Goal: Task Accomplishment & Management: Complete application form

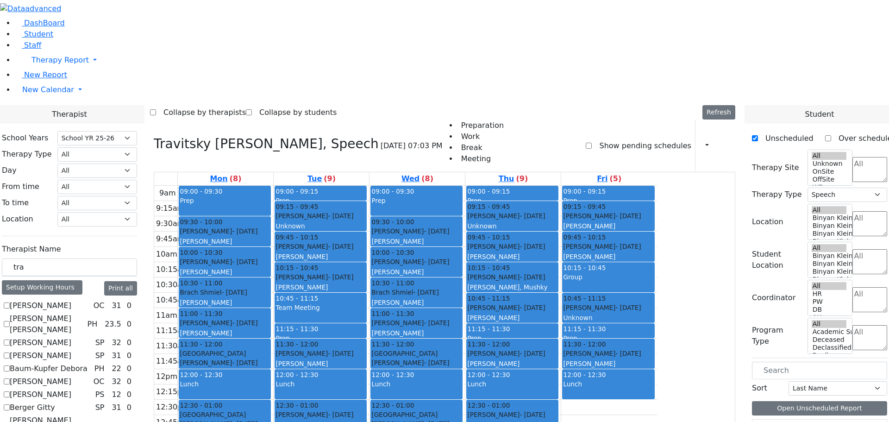
select select "212"
select select "3"
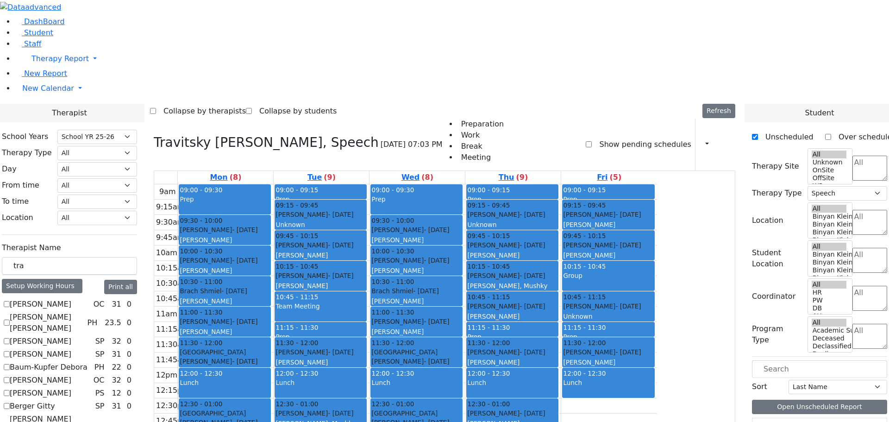
scroll to position [180, 0]
click at [154, 135] on icon at bounding box center [154, 142] width 0 height 15
checkbox input "false"
select select
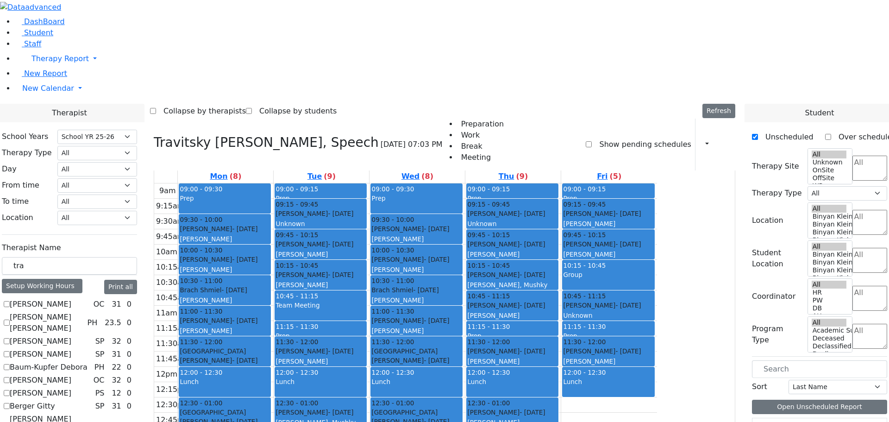
scroll to position [0, 0]
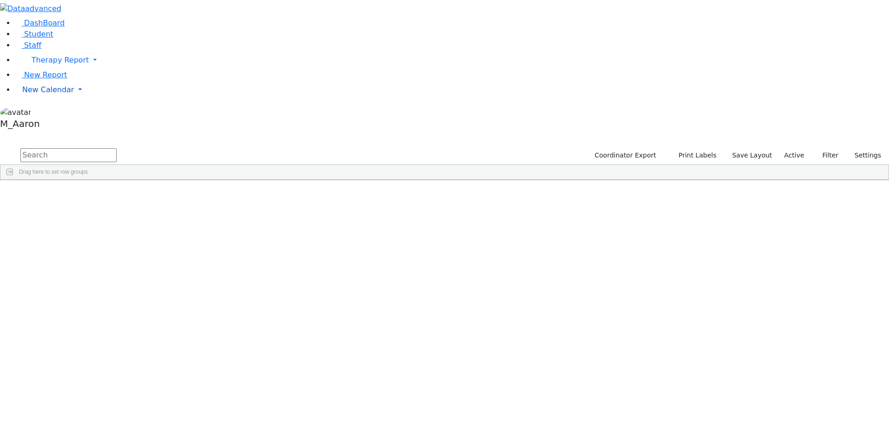
click at [37, 64] on span "New Calendar" at bounding box center [59, 60] width 57 height 9
click at [39, 113] on span "Calendar" at bounding box center [36, 108] width 33 height 9
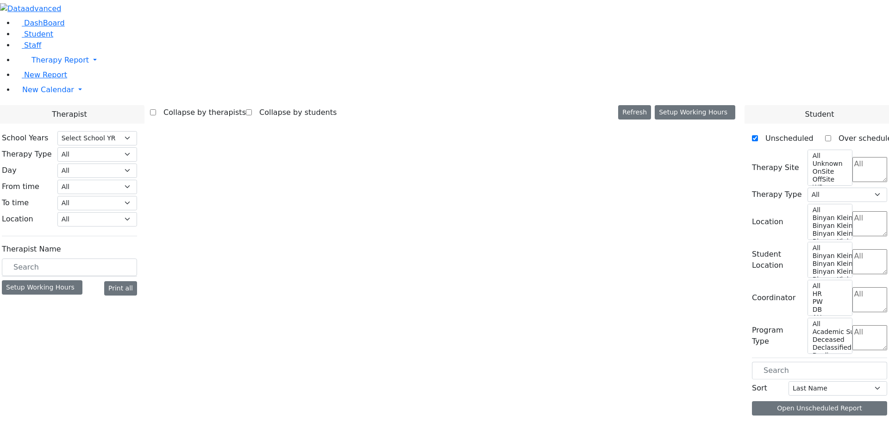
select select "212"
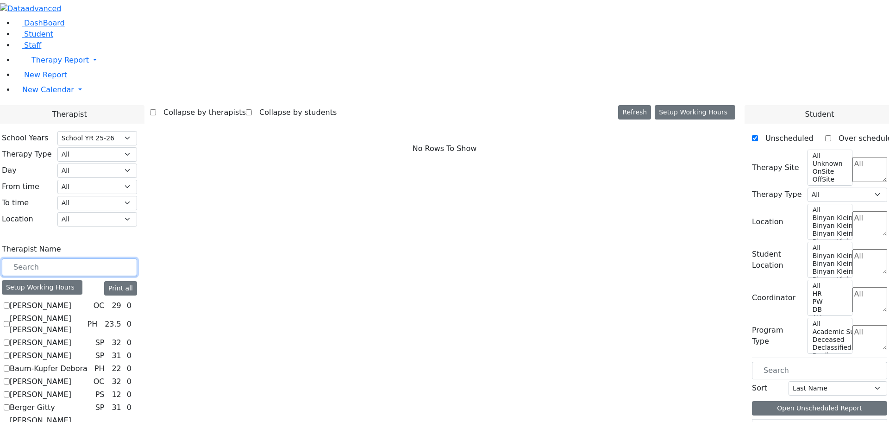
click at [137, 258] on input "text" at bounding box center [69, 267] width 135 height 18
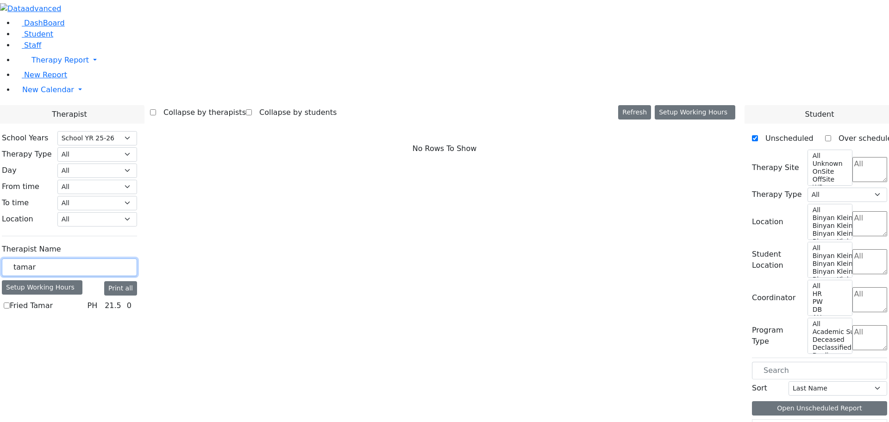
type input "tamar"
click at [53, 300] on label "Fried Tamar" at bounding box center [31, 305] width 43 height 11
click at [10, 302] on input "Fried Tamar" at bounding box center [7, 305] width 6 height 6
checkbox input "true"
select select "2"
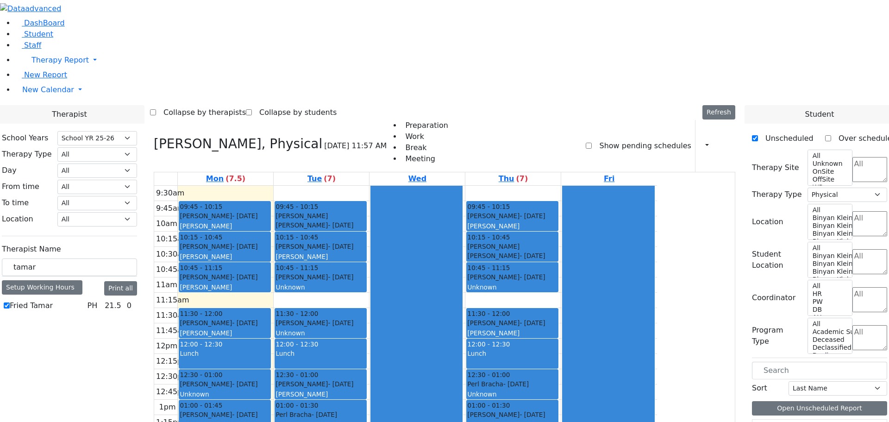
click at [53, 300] on label "Fried Tamar" at bounding box center [31, 305] width 43 height 11
click at [10, 302] on input "Fried Tamar" at bounding box center [7, 305] width 6 height 6
checkbox input "false"
select select
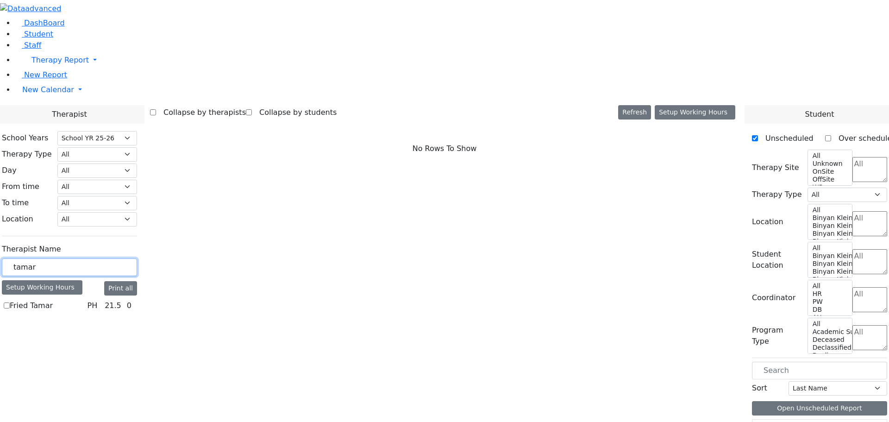
drag, startPoint x: 156, startPoint y: 163, endPoint x: 96, endPoint y: 176, distance: 60.7
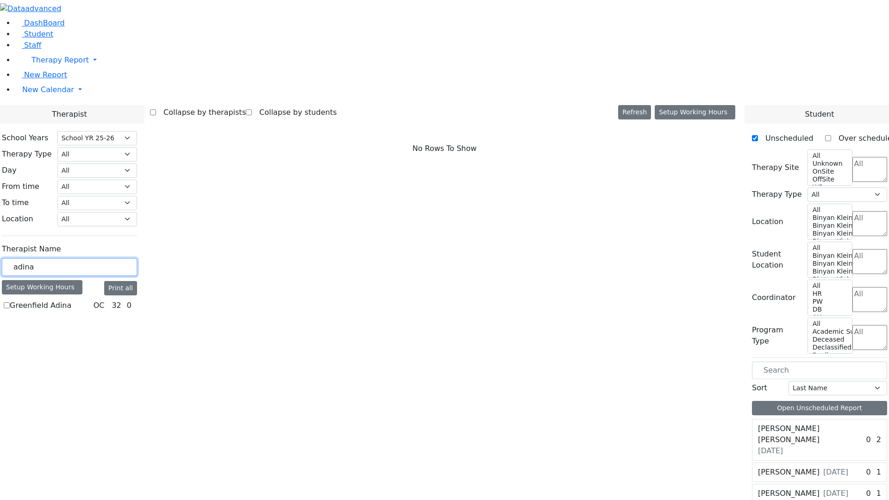
type input "adina"
click at [71, 300] on label "Greenfield Adina" at bounding box center [41, 305] width 62 height 11
click at [10, 302] on input "Greenfield Adina" at bounding box center [7, 305] width 6 height 6
checkbox input "true"
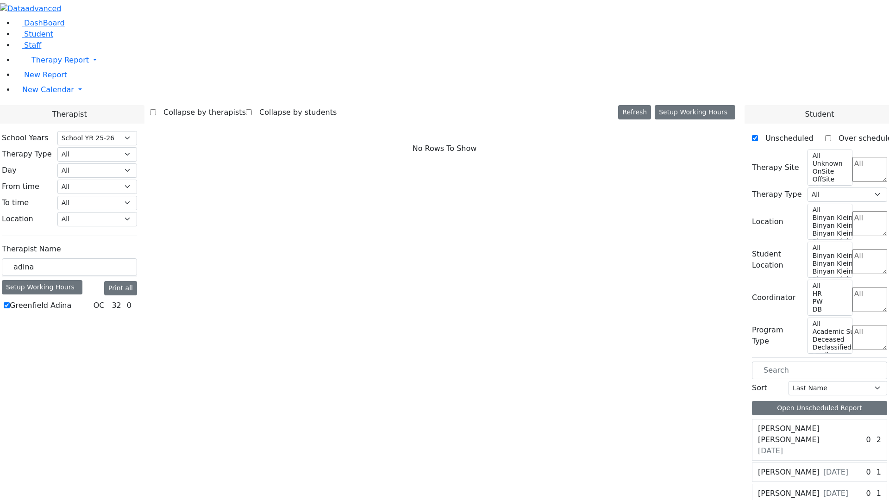
select select "1"
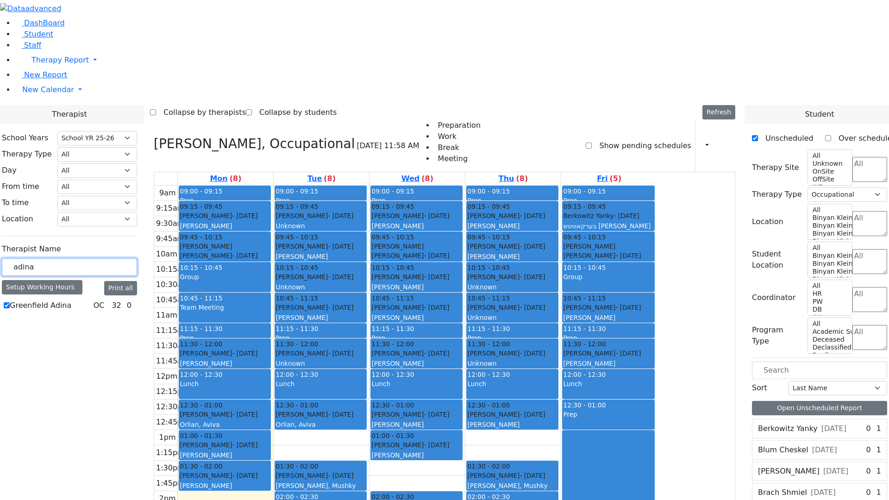
drag, startPoint x: 165, startPoint y: 162, endPoint x: 99, endPoint y: 165, distance: 66.3
type input "van"
click at [71, 300] on label "[PERSON_NAME]" at bounding box center [41, 305] width 62 height 11
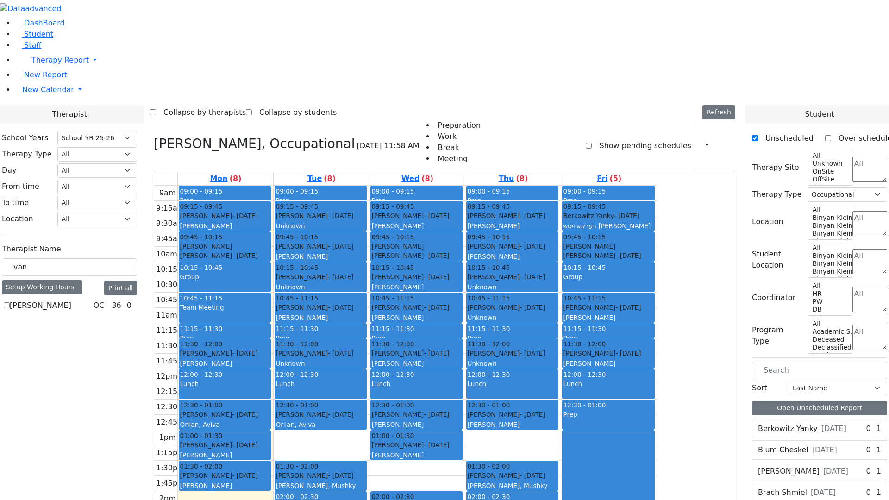
click at [10, 302] on input "[PERSON_NAME]" at bounding box center [7, 305] width 6 height 6
checkbox input "true"
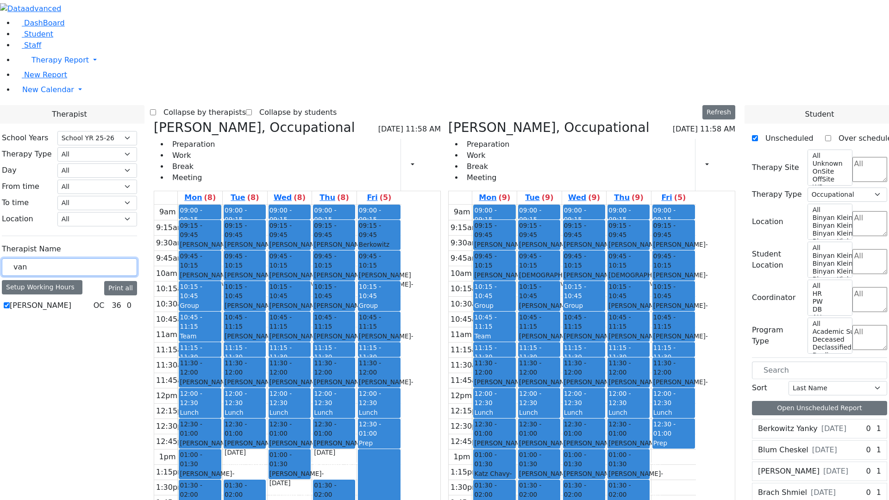
drag, startPoint x: 152, startPoint y: 164, endPoint x: 99, endPoint y: 168, distance: 53.3
type input "green"
drag, startPoint x: 167, startPoint y: 163, endPoint x: 93, endPoint y: 156, distance: 74.4
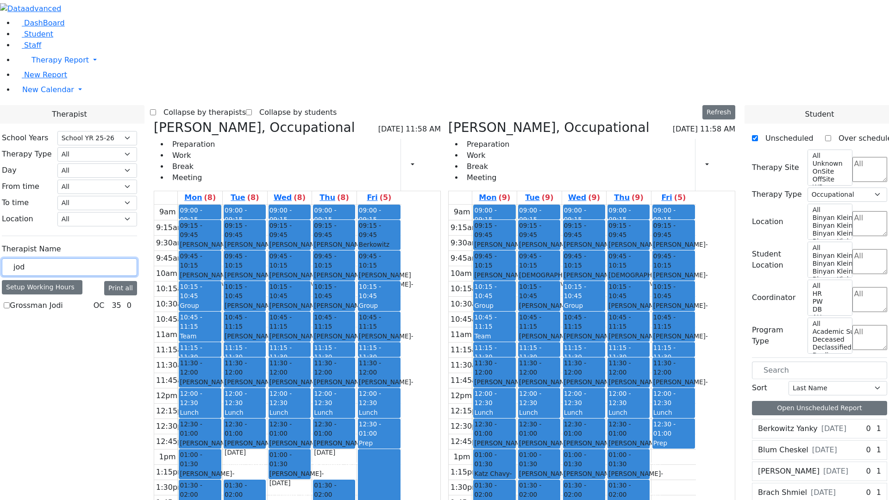
type input "jod"
click at [63, 300] on label "Grossman Jodi" at bounding box center [36, 305] width 53 height 11
click at [10, 302] on input "Grossman Jodi" at bounding box center [7, 305] width 6 height 6
checkbox input "true"
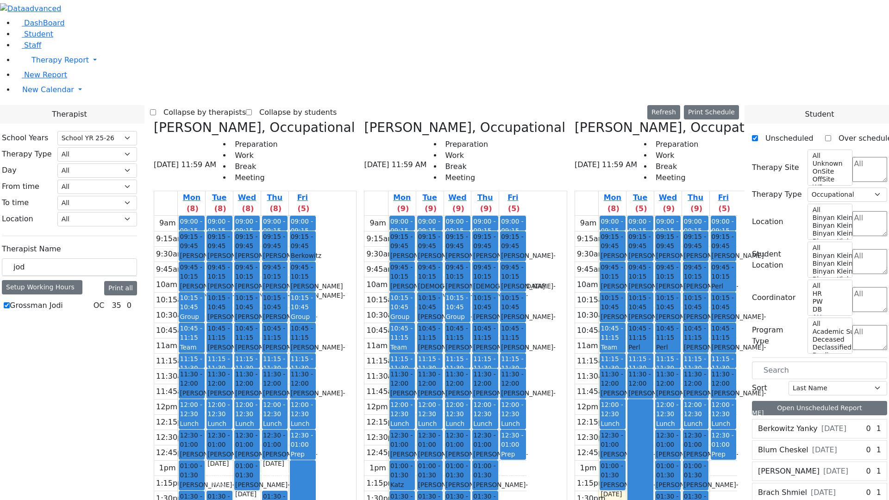
click at [154, 120] on icon at bounding box center [154, 127] width 0 height 15
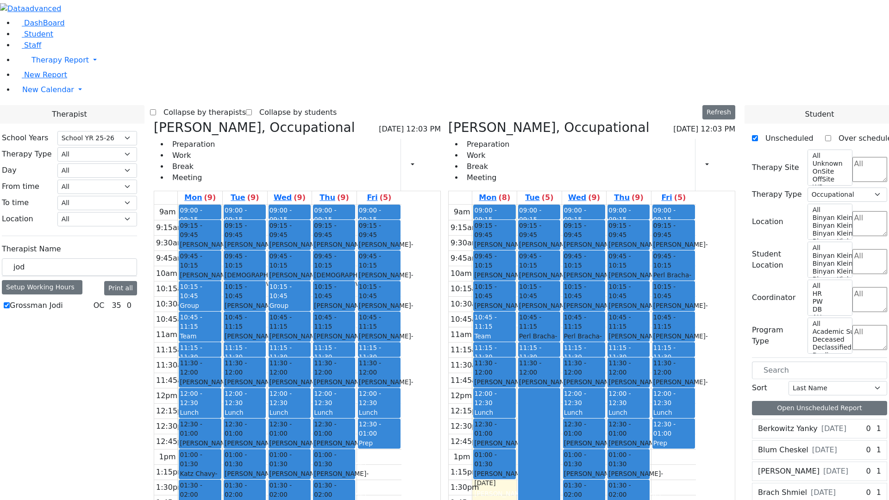
click at [154, 120] on icon at bounding box center [154, 127] width 0 height 15
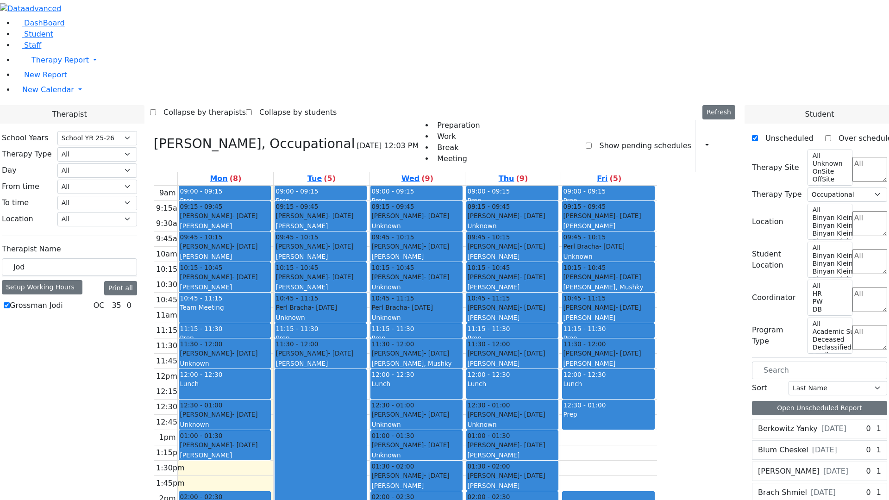
click at [244, 120] on div "Grossman Jodi, Occupational 08/25/2025 12:03 PM Preparation Work Break Meeting …" at bounding box center [444, 375] width 589 height 510
click at [154, 136] on icon at bounding box center [154, 143] width 0 height 15
select select
checkbox input "false"
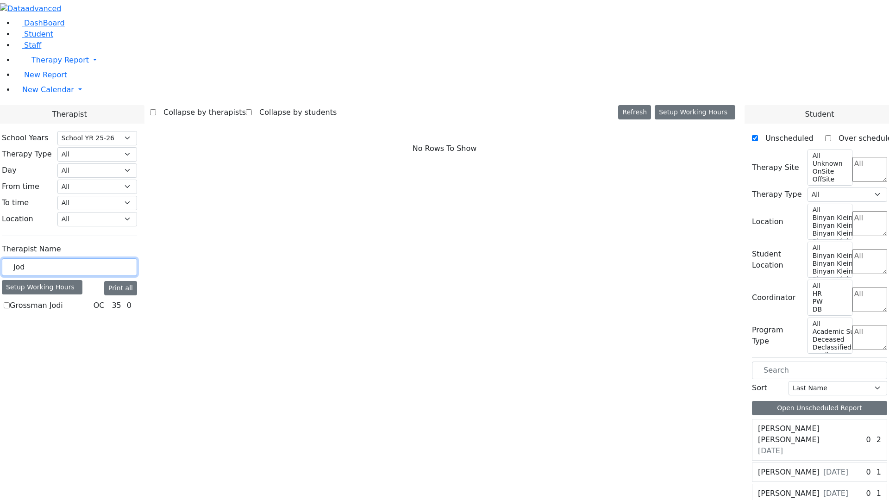
drag, startPoint x: 145, startPoint y: 160, endPoint x: 101, endPoint y: 159, distance: 44.0
type input "abramsky"
click at [83, 300] on label "[PERSON_NAME] [PERSON_NAME]" at bounding box center [47, 311] width 74 height 22
click at [10, 308] on input "[PERSON_NAME] [PERSON_NAME]" at bounding box center [7, 311] width 6 height 6
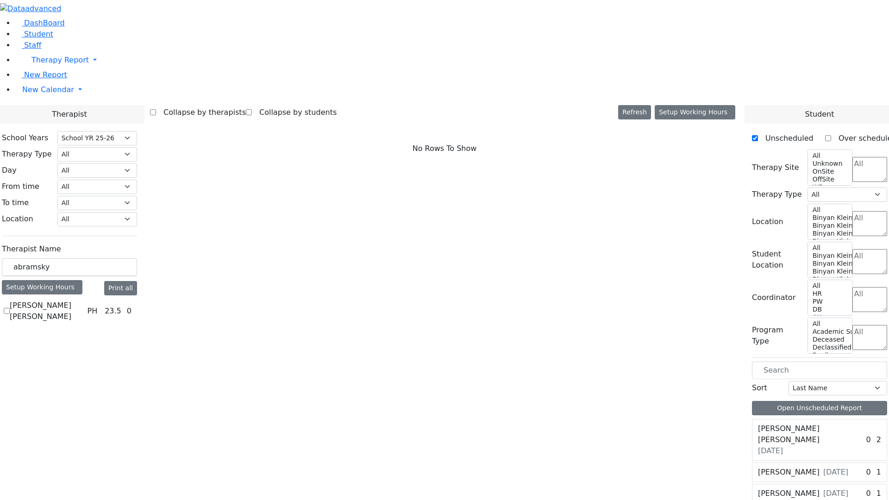
checkbox input "true"
select select "2"
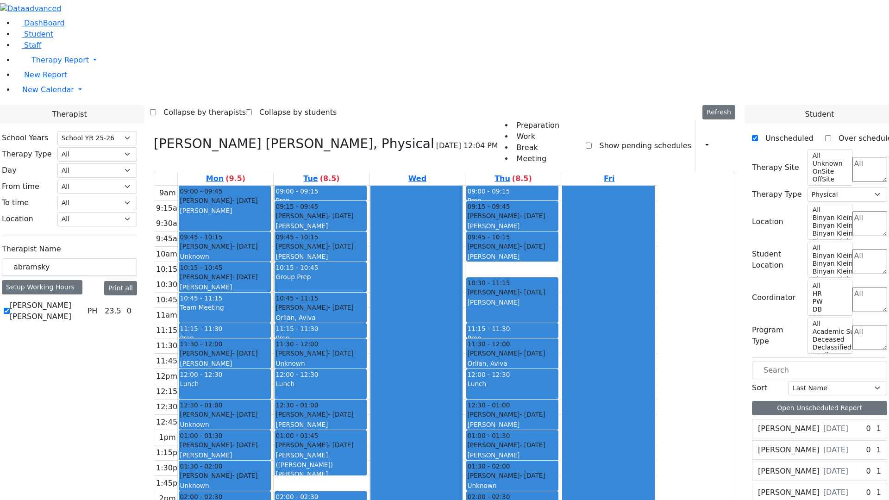
click at [154, 136] on icon at bounding box center [154, 143] width 0 height 15
select select
checkbox input "false"
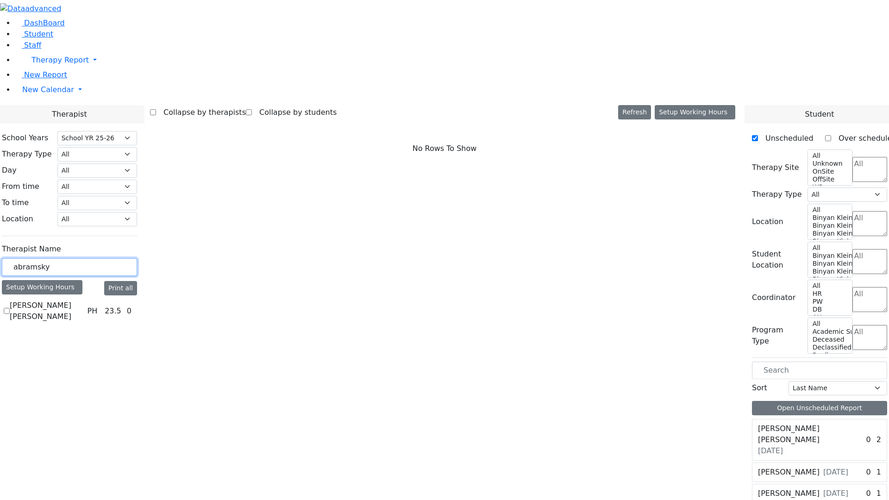
drag, startPoint x: 161, startPoint y: 163, endPoint x: 113, endPoint y: 162, distance: 47.7
click at [113, 258] on div "abramsky" at bounding box center [69, 267] width 135 height 18
type input "grossman"
click at [63, 300] on label "Grossman Jodi" at bounding box center [36, 305] width 53 height 11
click at [10, 302] on input "Grossman Jodi" at bounding box center [7, 305] width 6 height 6
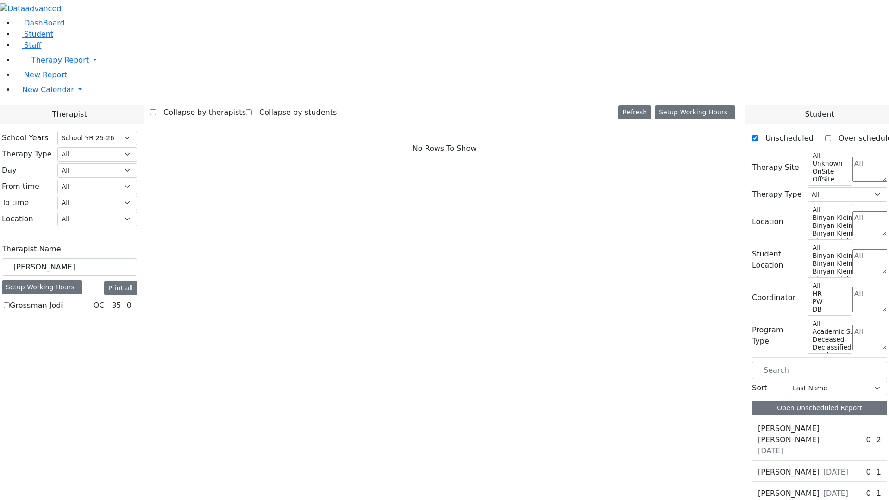
checkbox input "true"
select select "1"
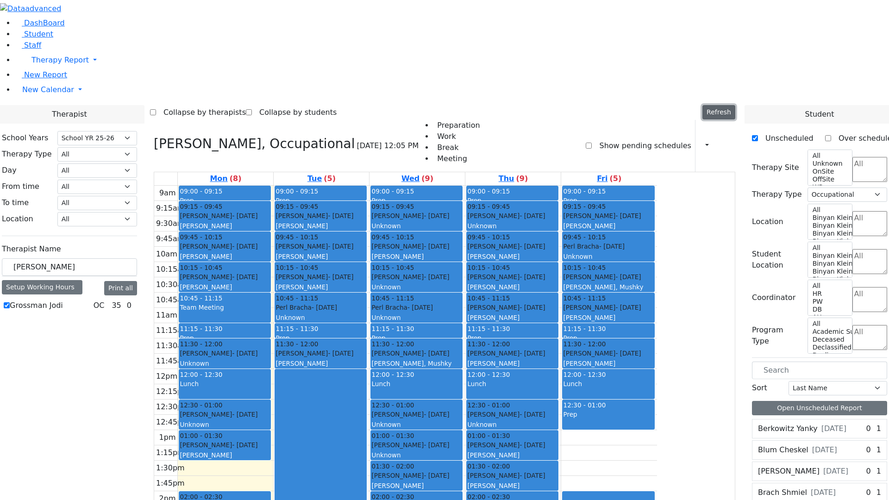
click at [735, 105] on button "Refresh" at bounding box center [718, 112] width 33 height 14
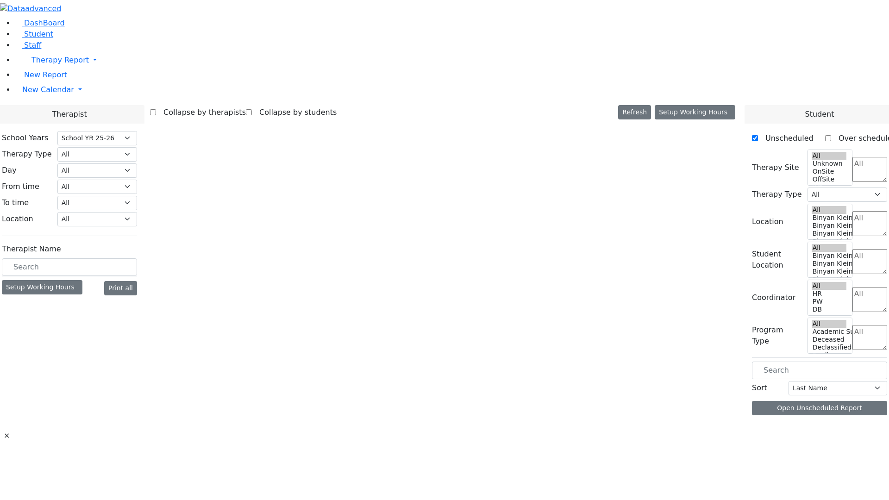
select select "212"
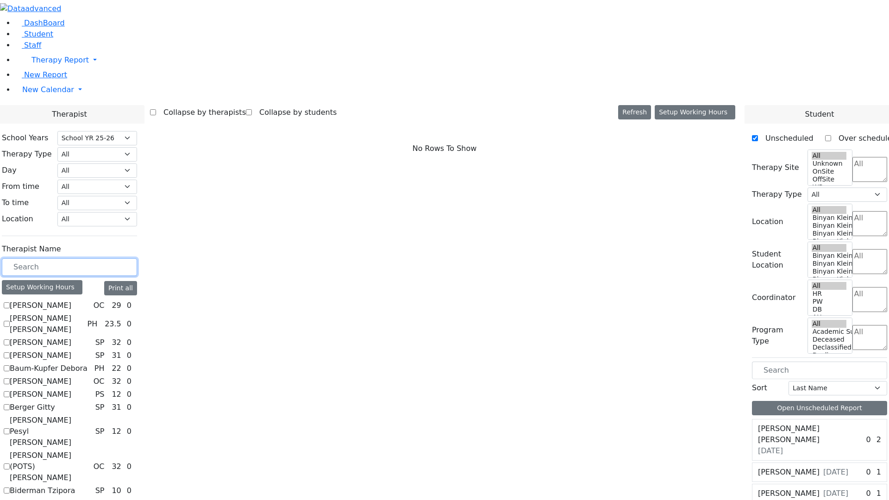
click at [137, 258] on input "text" at bounding box center [69, 267] width 135 height 18
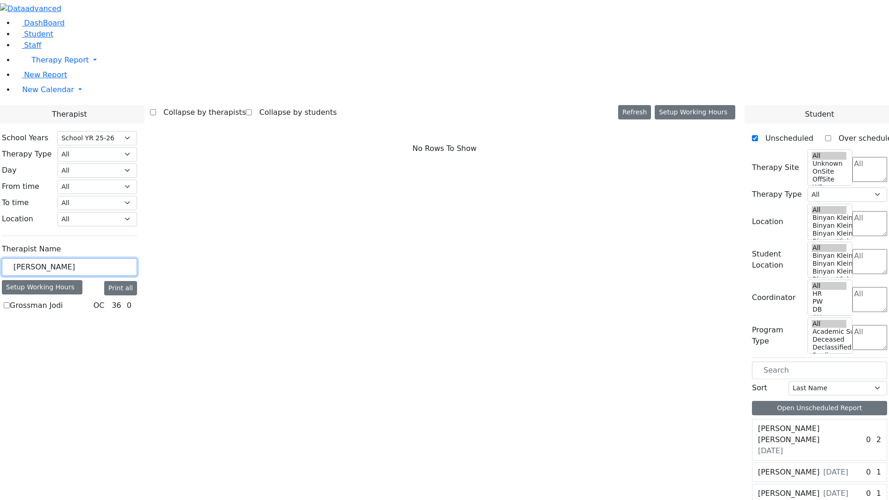
type input "[PERSON_NAME]"
click at [63, 300] on label "Grossman Jodi" at bounding box center [36, 305] width 53 height 11
click at [10, 302] on input "Grossman Jodi" at bounding box center [7, 305] width 6 height 6
checkbox input "true"
select select "1"
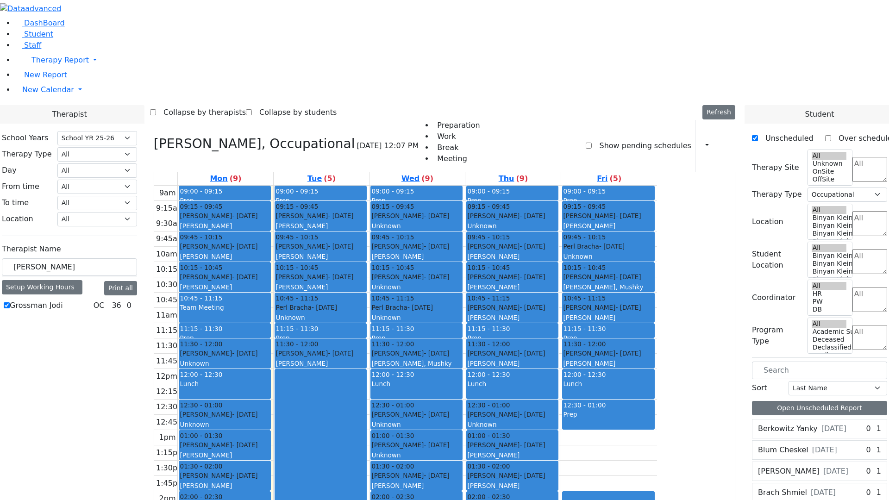
click at [154, 136] on icon at bounding box center [154, 143] width 0 height 15
select select
checkbox input "false"
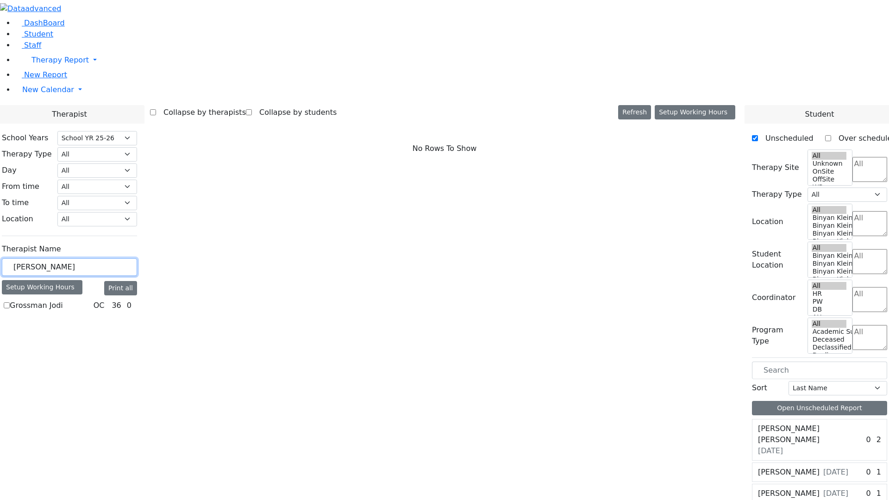
drag, startPoint x: 177, startPoint y: 158, endPoint x: 0, endPoint y: 162, distance: 176.9
type input "fleg"
click at [71, 300] on label "[PERSON_NAME]" at bounding box center [41, 305] width 62 height 11
click at [10, 302] on input "[PERSON_NAME]" at bounding box center [7, 305] width 6 height 6
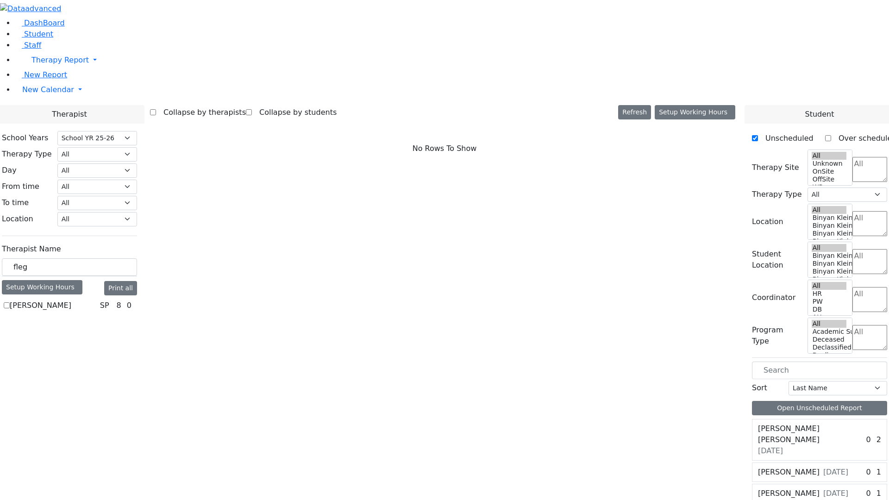
checkbox input "true"
select select "3"
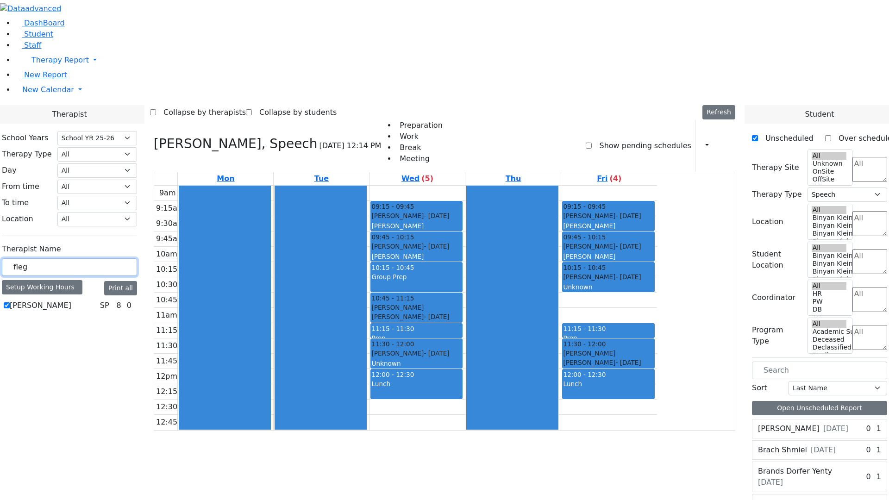
drag, startPoint x: 137, startPoint y: 162, endPoint x: 76, endPoint y: 157, distance: 61.3
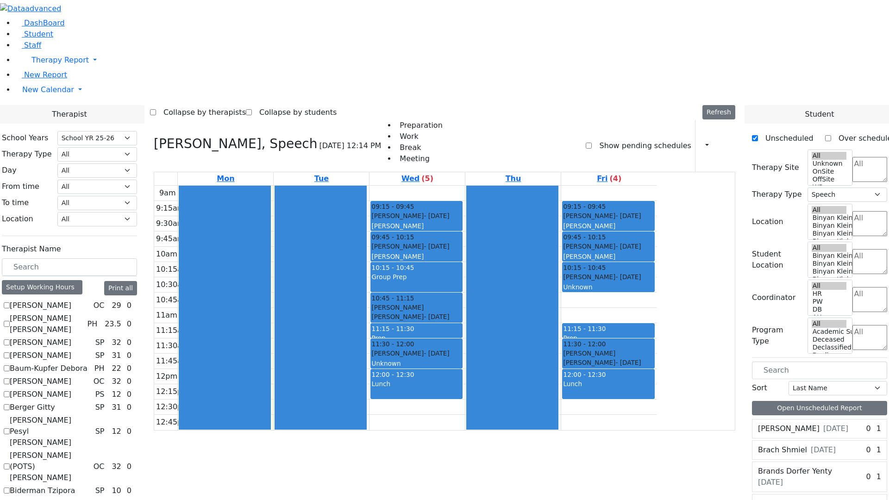
click at [243, 120] on div "Flegmann Esther S, Speech 08/25/2025 12:14 PM Preparation Work Break Meeting Sh…" at bounding box center [444, 375] width 589 height 510
click at [154, 136] on icon at bounding box center [154, 143] width 0 height 15
select select
checkbox input "false"
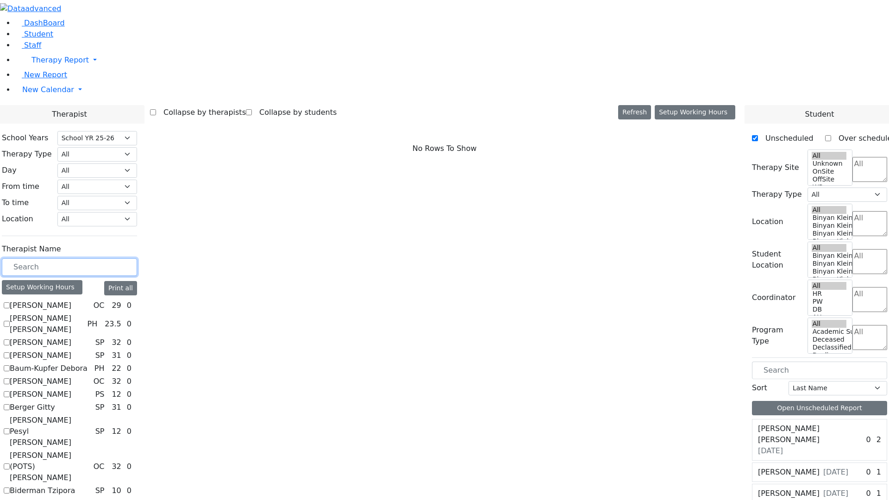
click at [137, 258] on input "text" at bounding box center [69, 267] width 135 height 18
click at [71, 300] on label "[PERSON_NAME]" at bounding box center [41, 305] width 62 height 11
click at [10, 302] on input "[PERSON_NAME]" at bounding box center [7, 305] width 6 height 6
checkbox input "true"
select select "1"
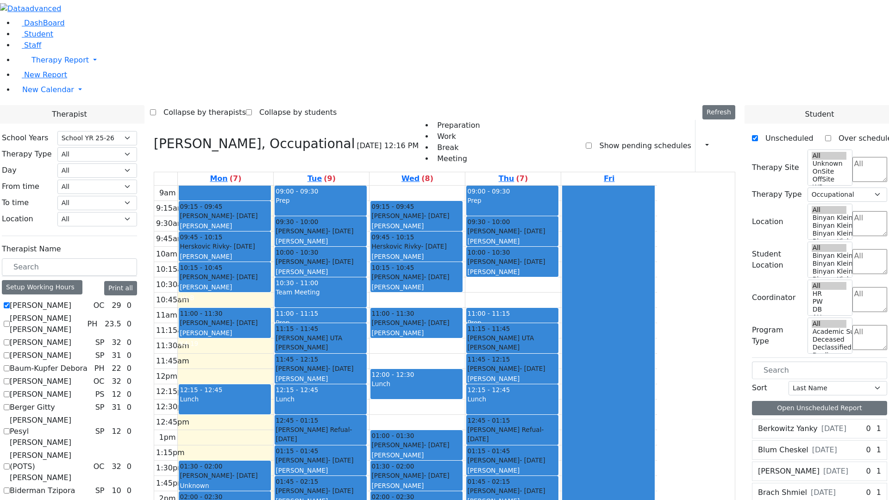
click at [154, 136] on icon at bounding box center [154, 143] width 0 height 15
select select
checkbox input "false"
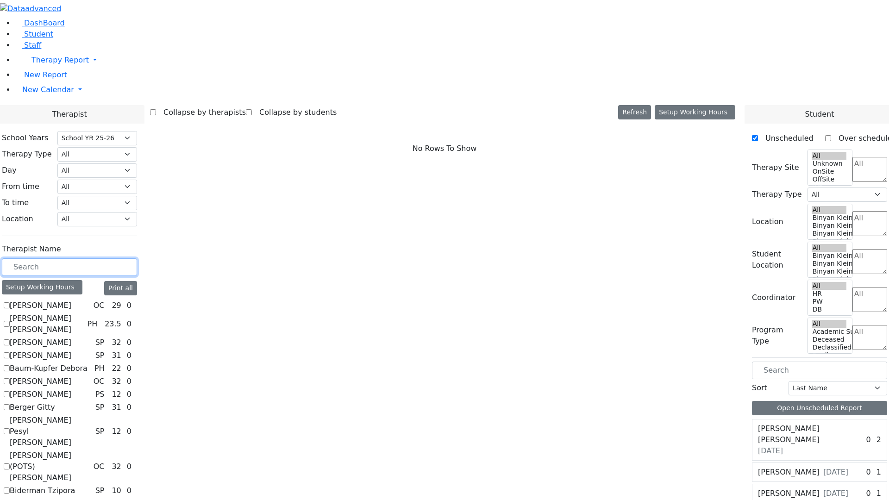
drag, startPoint x: 137, startPoint y: 163, endPoint x: 197, endPoint y: 132, distance: 67.5
click at [137, 258] on input "text" at bounding box center [69, 267] width 135 height 18
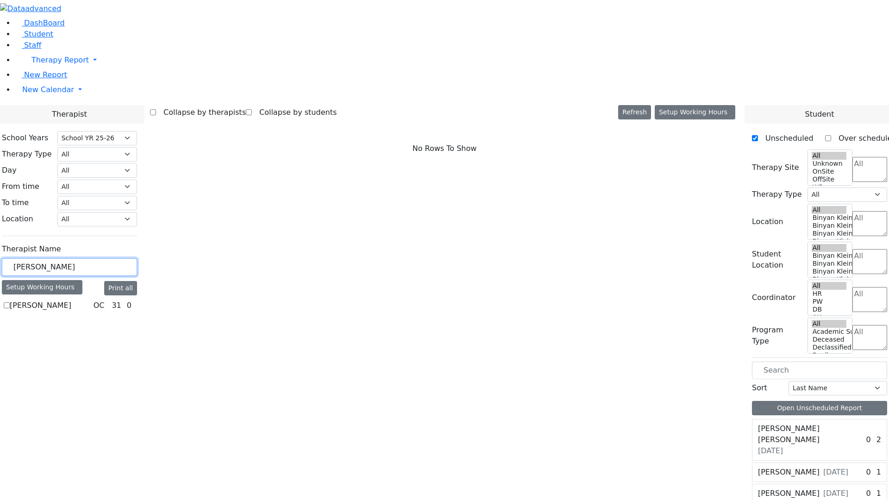
type input "brooke"
click at [71, 300] on label "[PERSON_NAME]" at bounding box center [41, 305] width 62 height 11
click at [10, 302] on input "[PERSON_NAME]" at bounding box center [7, 305] width 6 height 6
checkbox input "true"
select select "1"
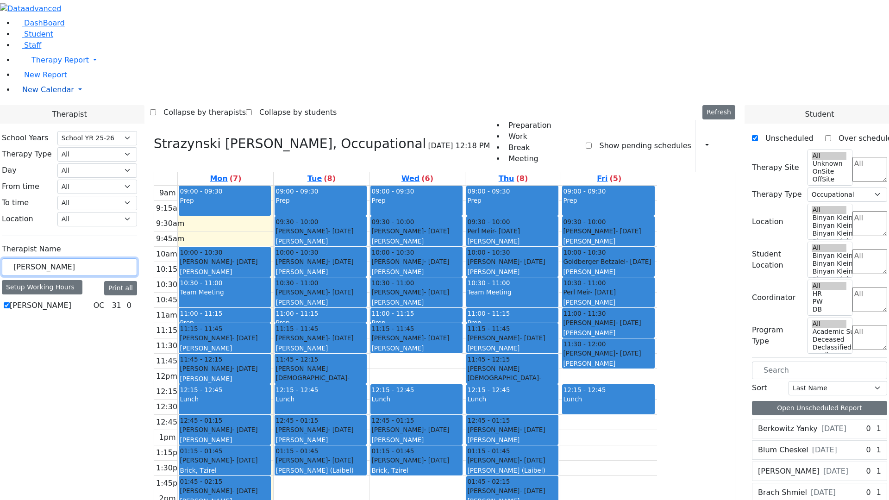
drag, startPoint x: 150, startPoint y: 159, endPoint x: 93, endPoint y: 150, distance: 58.1
type input "mehl"
click at [71, 300] on label "[PERSON_NAME]" at bounding box center [41, 305] width 62 height 11
click at [10, 302] on input "[PERSON_NAME]" at bounding box center [7, 305] width 6 height 6
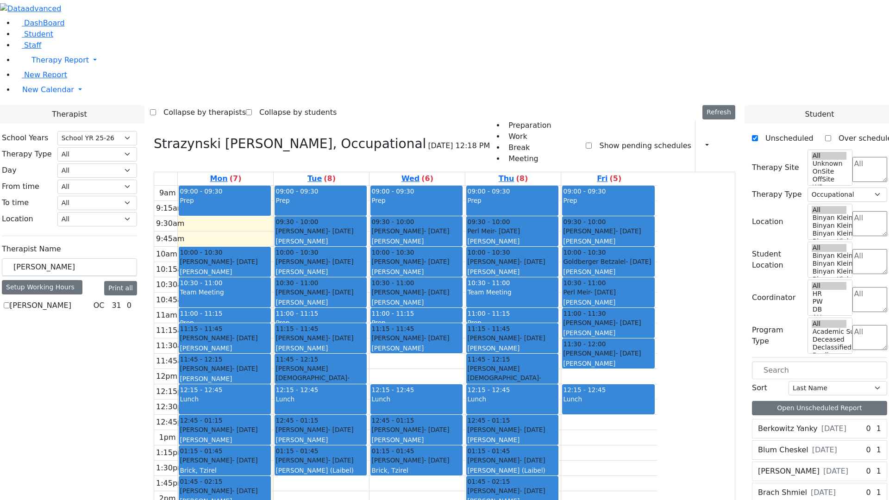
checkbox input "true"
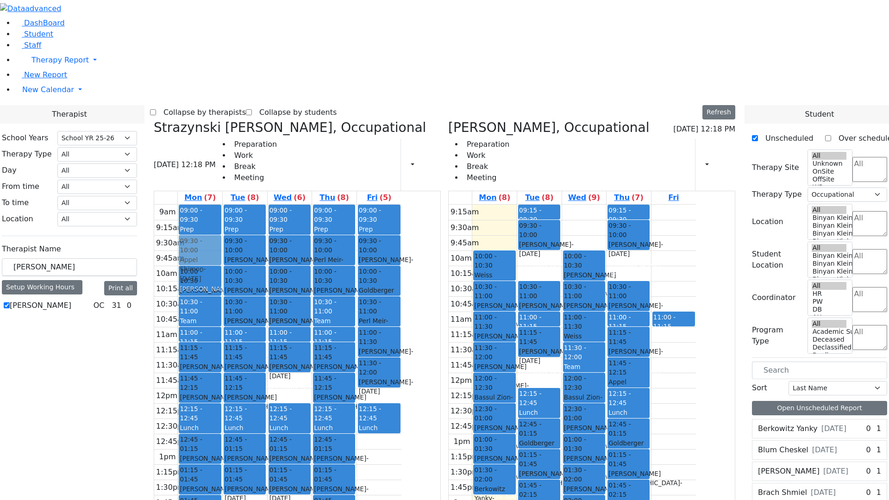
drag, startPoint x: 589, startPoint y: 234, endPoint x: 295, endPoint y: 116, distance: 317.4
click at [295, 120] on div "Strazynski Brooke, Occupational 08/25/2025 12:18 PM Preparation Work Break Meet…" at bounding box center [444, 346] width 589 height 452
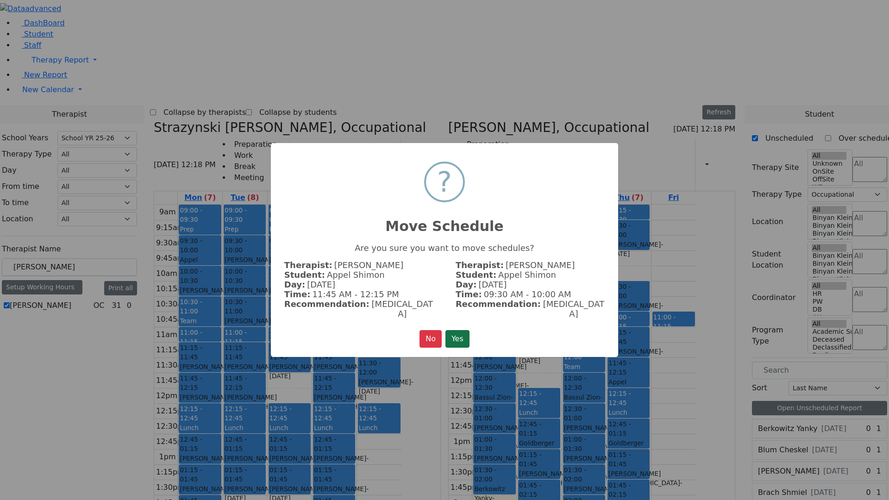
click at [467, 330] on button "Yes" at bounding box center [457, 339] width 24 height 18
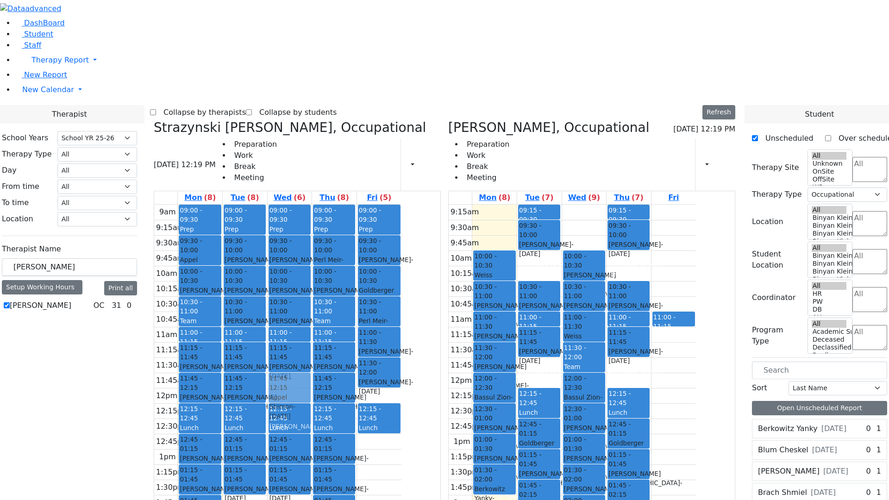
drag, startPoint x: 686, startPoint y: 233, endPoint x: 396, endPoint y: 256, distance: 290.7
click at [396, 251] on div "Strazynski Brooke, Occupational 08/25/2025 12:19 PM Preparation Work Break Meet…" at bounding box center [444, 346] width 589 height 452
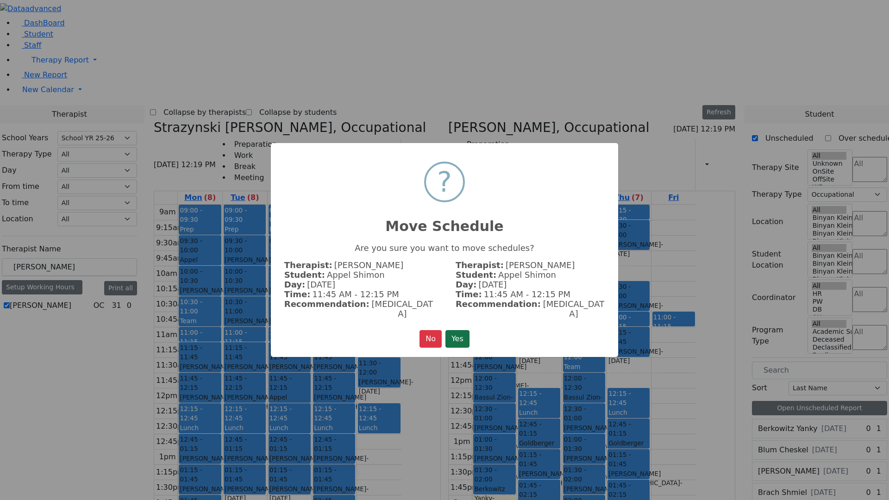
click at [458, 332] on button "Yes" at bounding box center [457, 339] width 24 height 18
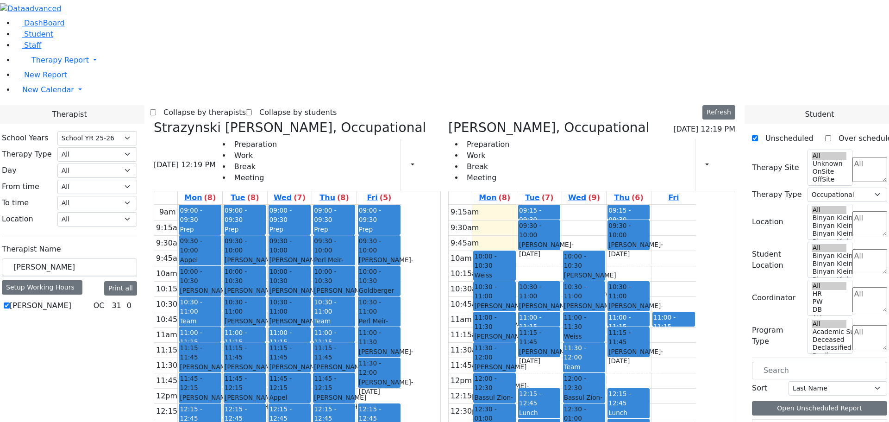
click at [154, 120] on icon at bounding box center [154, 127] width 0 height 15
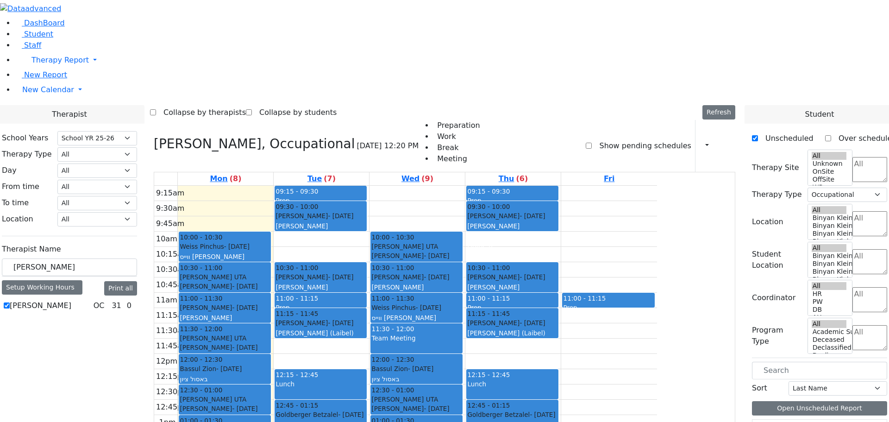
click at [154, 136] on icon at bounding box center [154, 143] width 0 height 15
select select
checkbox input "false"
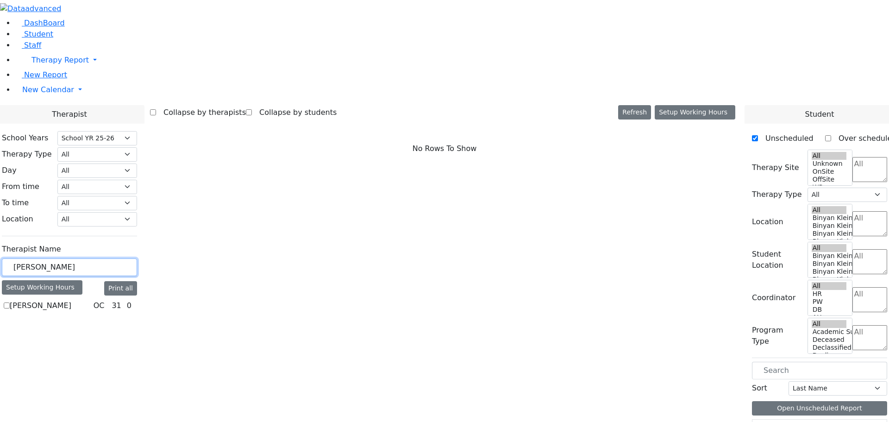
drag, startPoint x: 143, startPoint y: 161, endPoint x: 105, endPoint y: 159, distance: 37.5
click at [105, 159] on div "School Years Select School YR Summer YR 25 School YR 25-26 Summer YR 25 School …" at bounding box center [69, 222] width 150 height 197
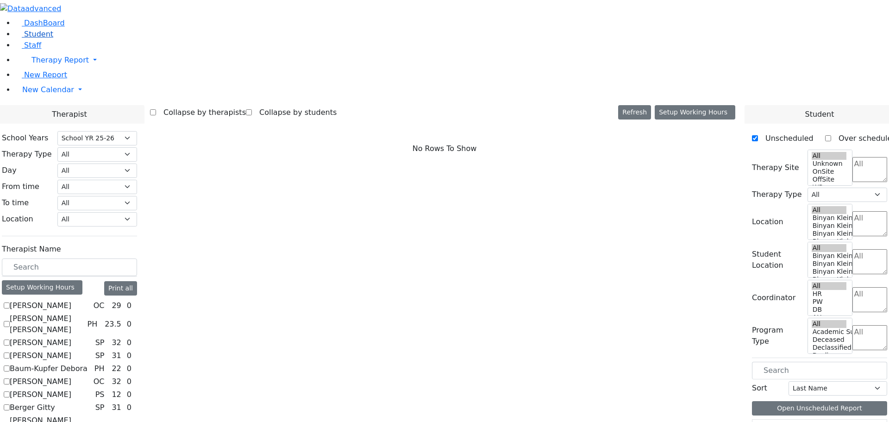
click at [36, 38] on span "Student" at bounding box center [38, 34] width 29 height 9
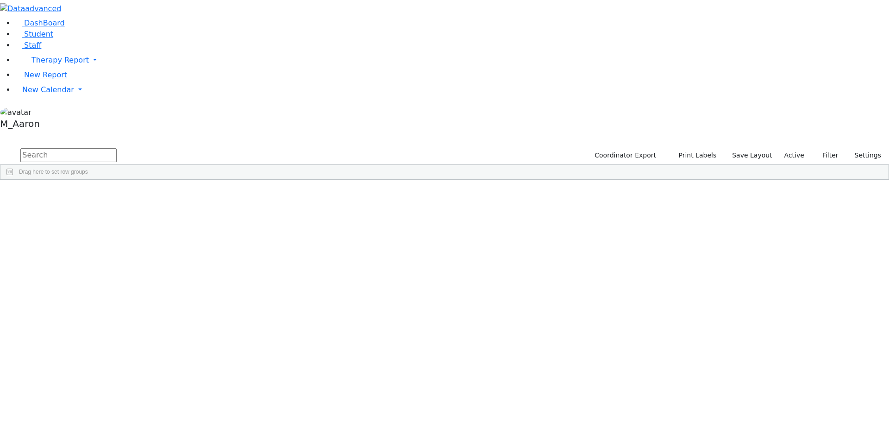
click at [117, 148] on input "text" at bounding box center [68, 155] width 96 height 14
type input "friedm"
click at [0, 147] on button "submit" at bounding box center [9, 156] width 18 height 18
click at [49, 299] on div "6509379" at bounding box center [24, 305] width 48 height 13
click at [96, 299] on div "Friedman" at bounding box center [72, 305] width 47 height 13
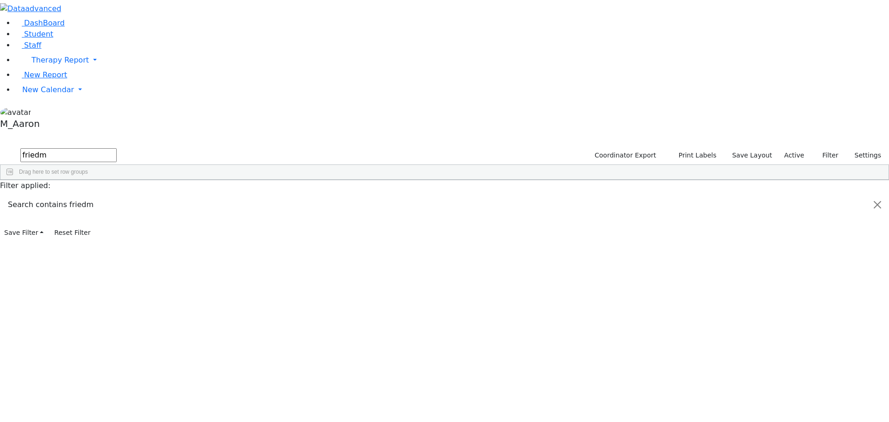
click at [96, 299] on div "Friedman" at bounding box center [72, 305] width 47 height 13
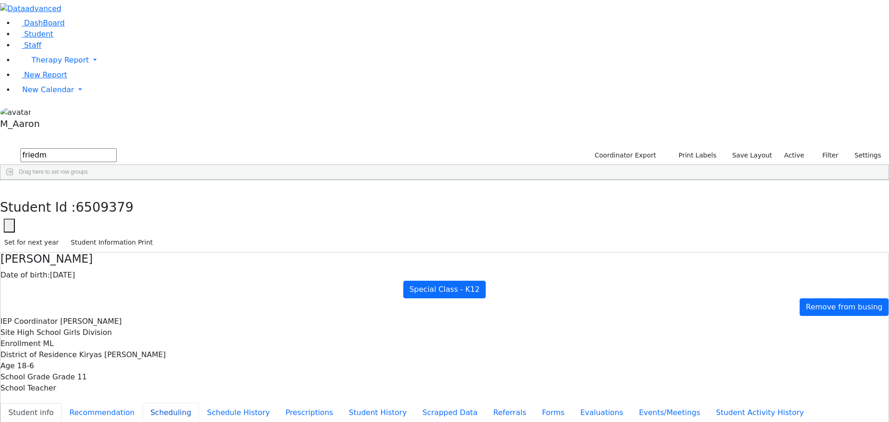
click at [199, 403] on button "Scheduling" at bounding box center [171, 412] width 56 height 19
click at [210, 403] on button "Schedule History" at bounding box center [238, 412] width 79 height 19
click at [143, 403] on button "Recommendation" at bounding box center [102, 412] width 81 height 19
checkbox input "true"
click at [278, 403] on button "Prescriptions" at bounding box center [309, 412] width 63 height 19
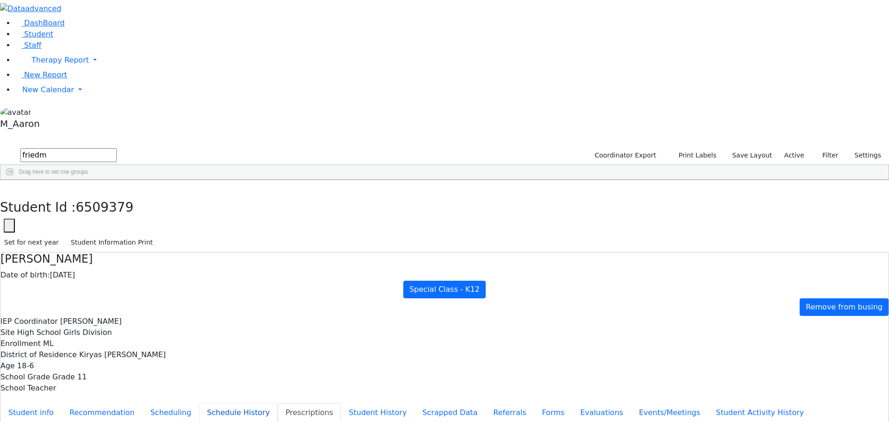
click at [216, 403] on button "Schedule History" at bounding box center [238, 412] width 79 height 19
click at [62, 403] on button "Student info" at bounding box center [30, 412] width 61 height 19
click at [199, 403] on button "Scheduling" at bounding box center [171, 412] width 56 height 19
click at [9, 187] on icon "button" at bounding box center [6, 190] width 5 height 6
click at [95, 299] on div "Friedman" at bounding box center [71, 305] width 48 height 13
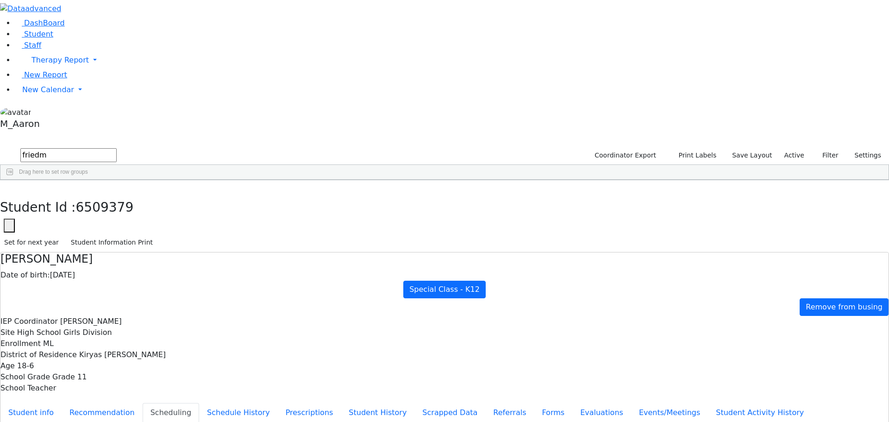
click at [95, 299] on div "Friedman" at bounding box center [71, 305] width 48 height 13
click at [143, 403] on button "Recommendation" at bounding box center [102, 412] width 81 height 19
checkbox input "true"
click at [9, 187] on icon "button" at bounding box center [6, 190] width 5 height 6
drag, startPoint x: 159, startPoint y: 41, endPoint x: 100, endPoint y: 44, distance: 58.4
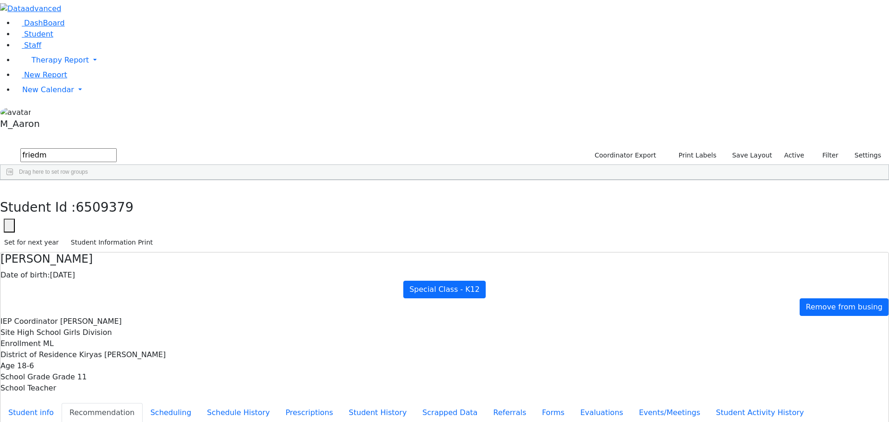
click at [93, 49] on div "DashBoard Student Staff Therapy Report Student Old Calendar Report" at bounding box center [444, 267] width 889 height 534
click at [0, 147] on button "submit" at bounding box center [9, 156] width 18 height 18
drag, startPoint x: 141, startPoint y: 37, endPoint x: 106, endPoint y: 37, distance: 34.7
click at [106, 37] on div "DashBoard Student Staff Therapy Report Student Old Calendar Report" at bounding box center [444, 267] width 889 height 534
click at [0, 147] on button "submit" at bounding box center [9, 156] width 18 height 18
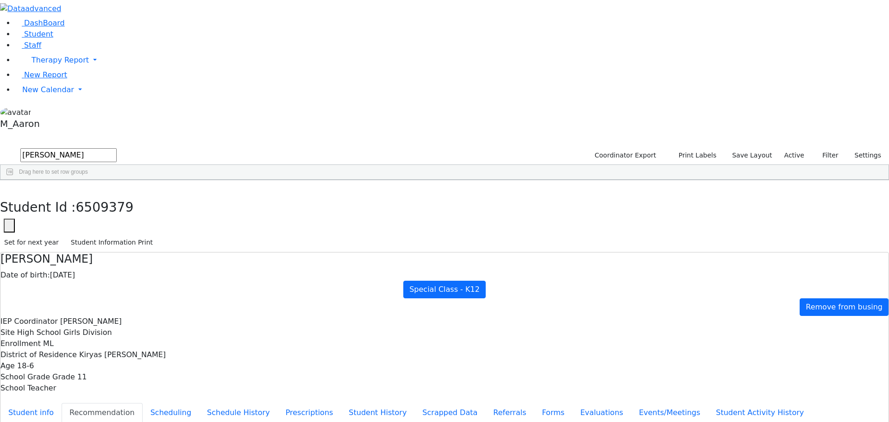
click at [117, 148] on input "fisher" at bounding box center [68, 155] width 96 height 14
type input "fischer"
click at [0, 147] on button "submit" at bounding box center [9, 156] width 18 height 18
drag, startPoint x: 167, startPoint y: 38, endPoint x: 60, endPoint y: 47, distance: 107.8
click at [50, 41] on div "DashBoard Student Staff Therapy Report Student Old Calendar Report" at bounding box center [444, 267] width 889 height 534
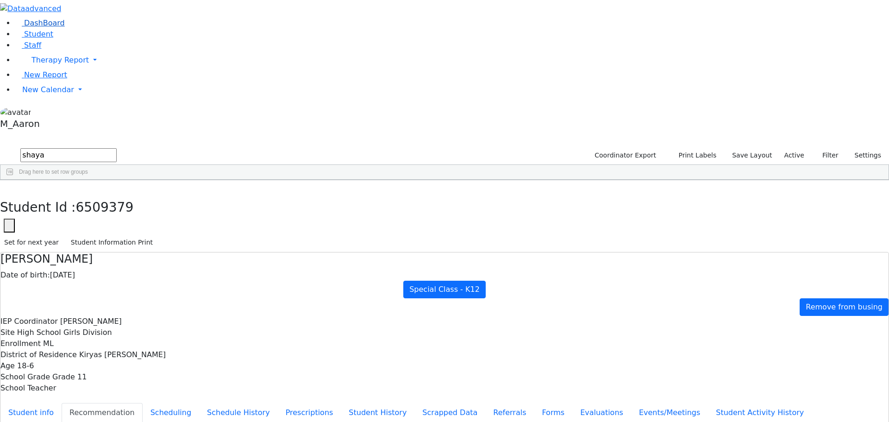
type input "shaya"
click at [0, 147] on button "submit" at bounding box center [9, 156] width 18 height 18
drag, startPoint x: 151, startPoint y: 41, endPoint x: 118, endPoint y: 44, distance: 33.9
click at [105, 43] on div "DashBoard Student Staff Therapy Report Student Old Calendar Report" at bounding box center [444, 267] width 889 height 534
type input "fi"
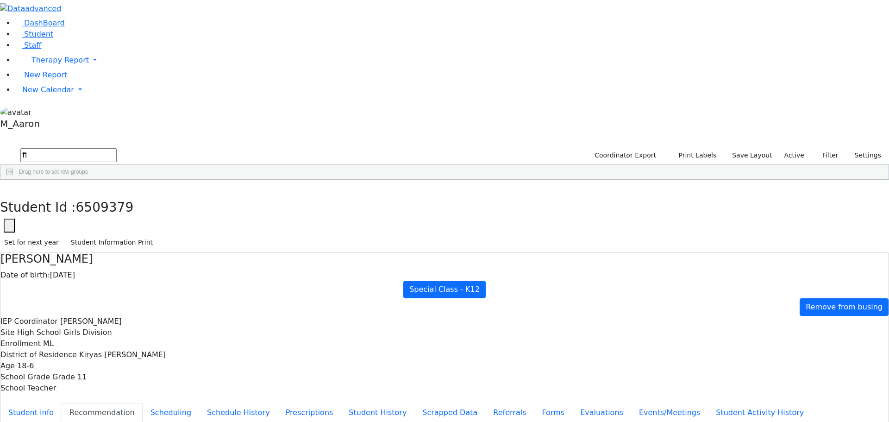
click at [0, 147] on button "submit" at bounding box center [9, 156] width 18 height 18
drag, startPoint x: 213, startPoint y: 36, endPoint x: 74, endPoint y: 36, distance: 139.8
click at [74, 36] on div "DashBoard Student Staff Therapy Report Student Old Calendar Report" at bounding box center [444, 267] width 889 height 534
click at [41, 69] on link "New Calendar" at bounding box center [452, 60] width 874 height 19
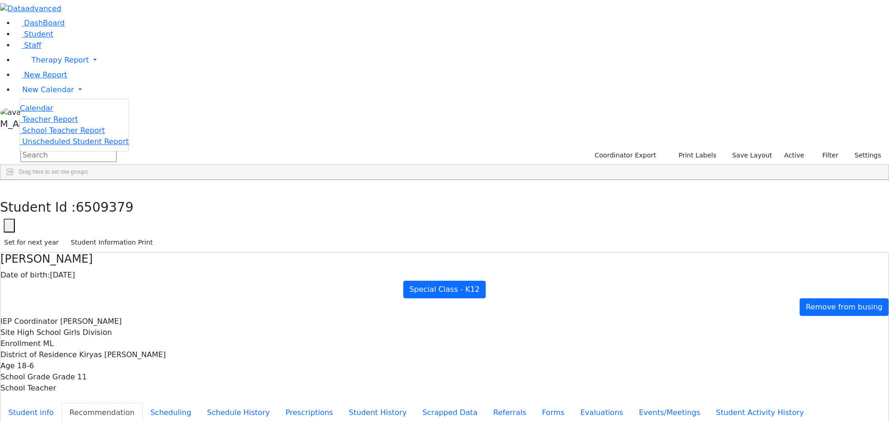
click at [53, 113] on span "Calendar" at bounding box center [36, 108] width 33 height 9
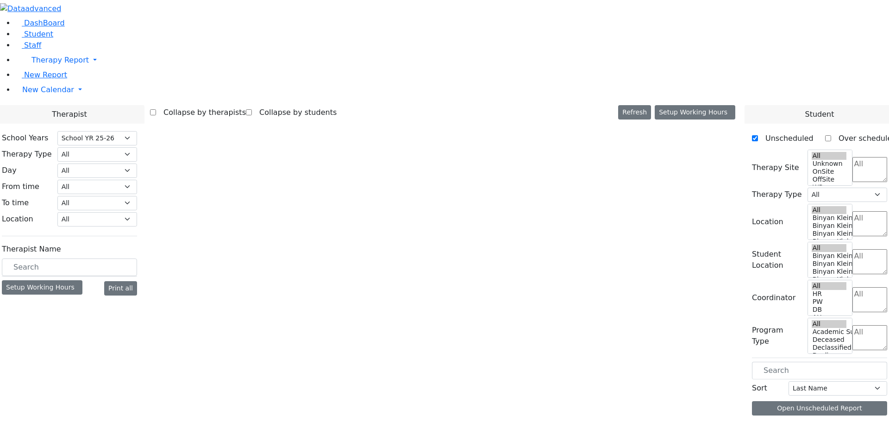
select select "212"
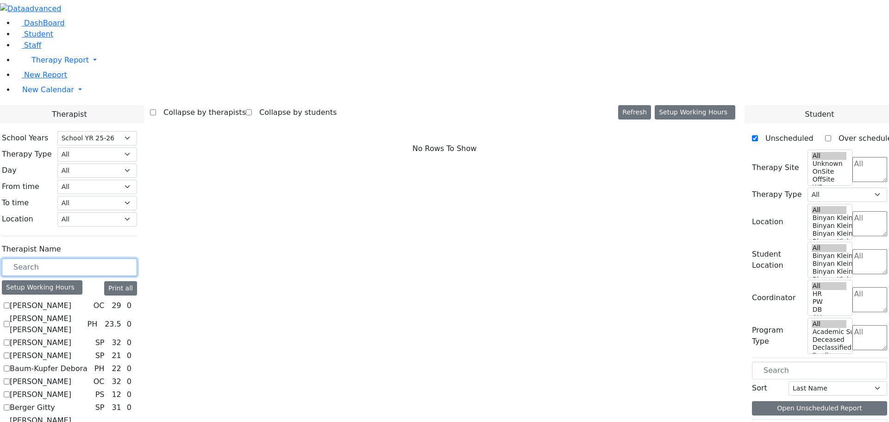
click at [137, 258] on input "text" at bounding box center [69, 267] width 135 height 18
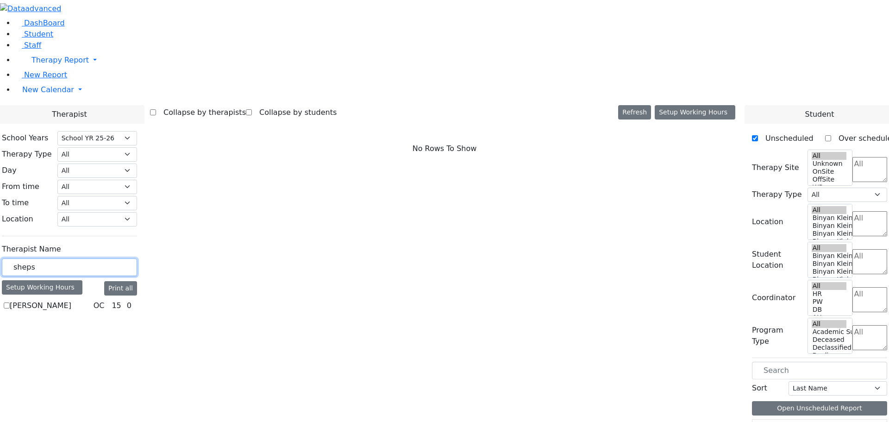
type input "sheps"
click at [71, 300] on label "[PERSON_NAME]" at bounding box center [41, 305] width 62 height 11
click at [10, 302] on input "[PERSON_NAME]" at bounding box center [7, 305] width 6 height 6
checkbox input "true"
select select "1"
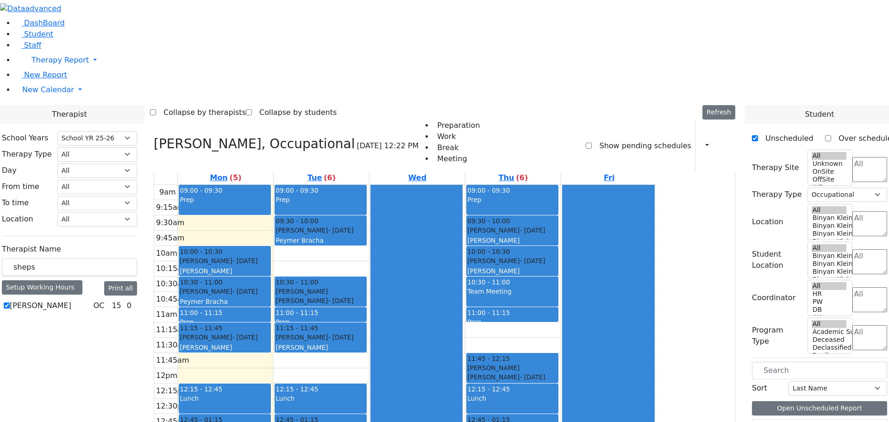
scroll to position [1, 0]
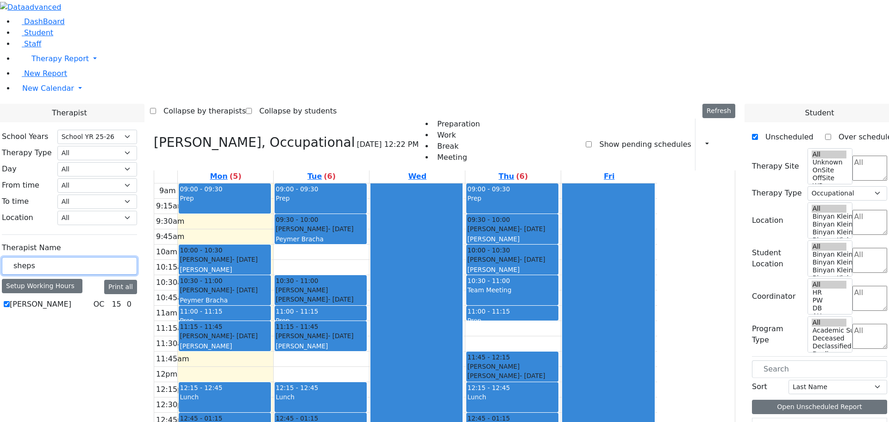
drag, startPoint x: 156, startPoint y: 160, endPoint x: 108, endPoint y: 169, distance: 49.0
type input "bernsley"
click at [137, 299] on div "[PERSON_NAME] (POTS) [PERSON_NAME] OC 32 0" at bounding box center [69, 315] width 135 height 33
click at [90, 299] on label "[PERSON_NAME] (POTS) [PERSON_NAME]" at bounding box center [50, 315] width 80 height 33
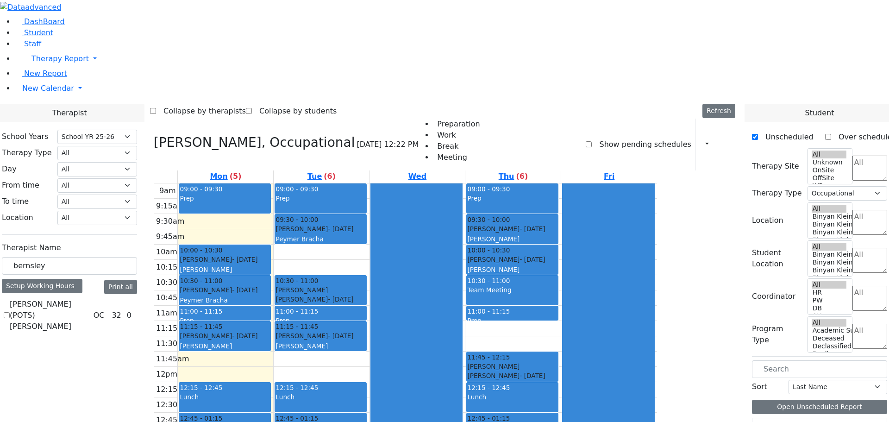
click at [10, 312] on input "[PERSON_NAME] (POTS) [PERSON_NAME]" at bounding box center [7, 315] width 6 height 6
checkbox input "true"
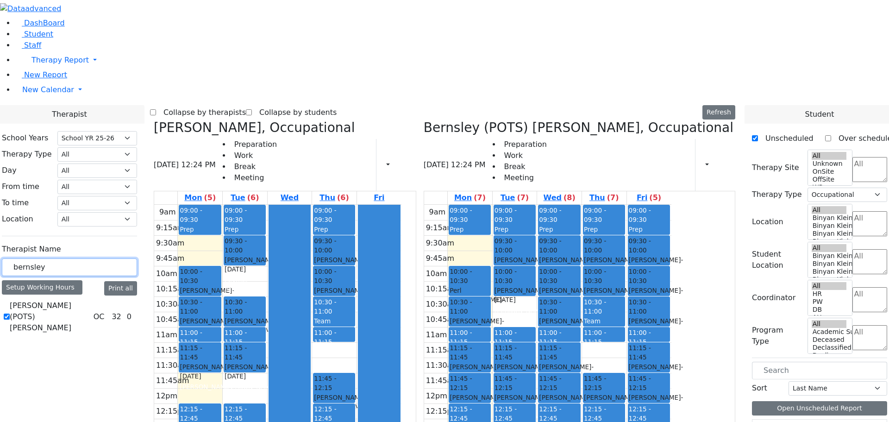
drag, startPoint x: 117, startPoint y: 161, endPoint x: 85, endPoint y: 165, distance: 32.3
type input "shira"
click at [71, 313] on label "[PERSON_NAME]" at bounding box center [41, 318] width 62 height 11
click at [10, 315] on input "[PERSON_NAME]" at bounding box center [7, 318] width 6 height 6
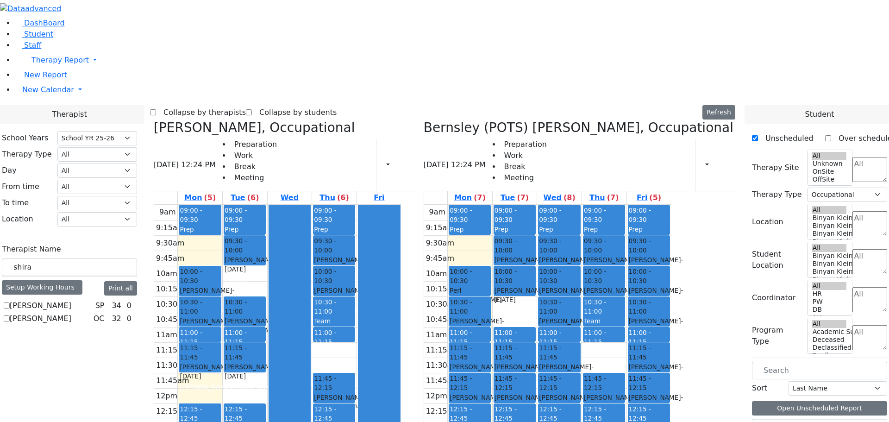
checkbox input "true"
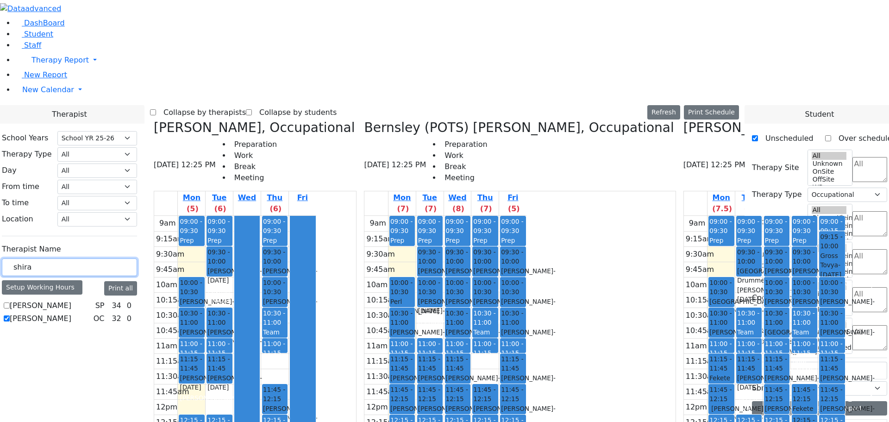
drag, startPoint x: 87, startPoint y: 163, endPoint x: 20, endPoint y: 160, distance: 66.3
type input "[PERSON_NAME]"
click at [64, 300] on label "Brown Darlene" at bounding box center [37, 305] width 55 height 11
click at [10, 302] on input "Brown Darlene" at bounding box center [7, 305] width 6 height 6
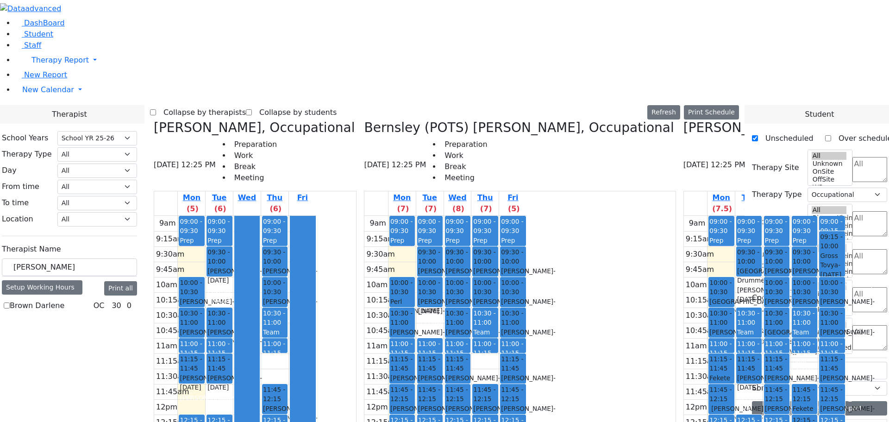
checkbox input "true"
